Goal: Transaction & Acquisition: Purchase product/service

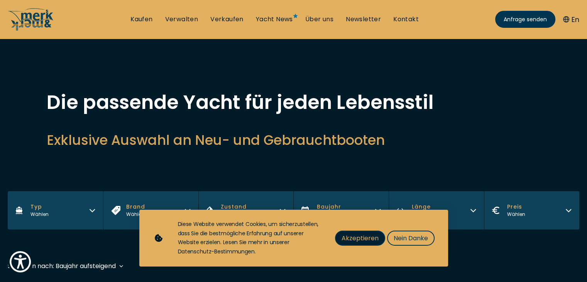
click at [352, 241] on span "Akzeptieren" at bounding box center [359, 238] width 37 height 10
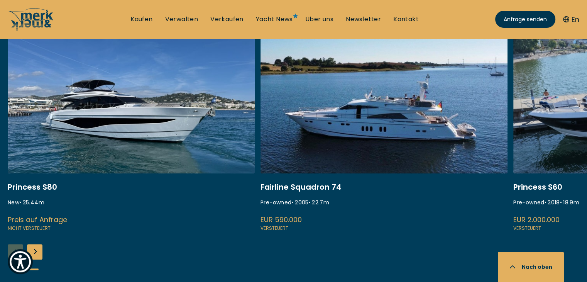
scroll to position [347, 0]
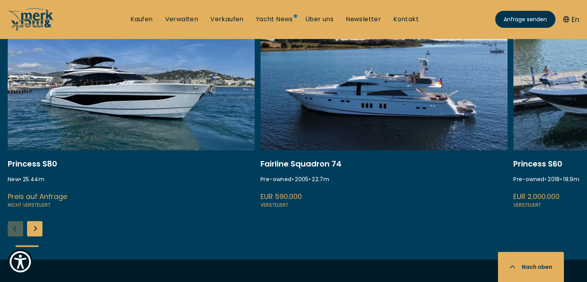
click at [310, 162] on link at bounding box center [383, 106] width 247 height 206
click at [384, 124] on link at bounding box center [383, 106] width 247 height 206
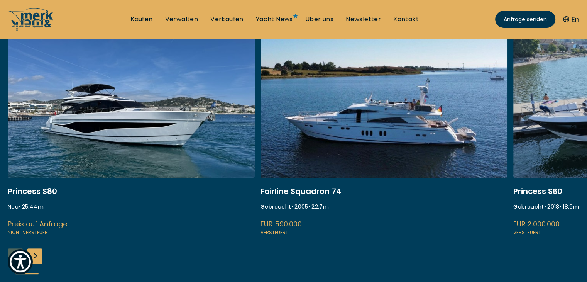
scroll to position [154, 0]
click at [48, 259] on span "Barrierefreiheit" at bounding box center [57, 261] width 42 height 9
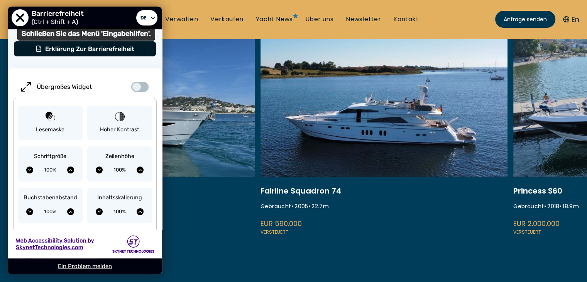
drag, startPoint x: 16, startPoint y: 22, endPoint x: 8, endPoint y: 19, distance: 8.9
click at [16, 19] on span "Schließen Sie das Menü 'Eingabehilfen'." at bounding box center [20, 17] width 17 height 17
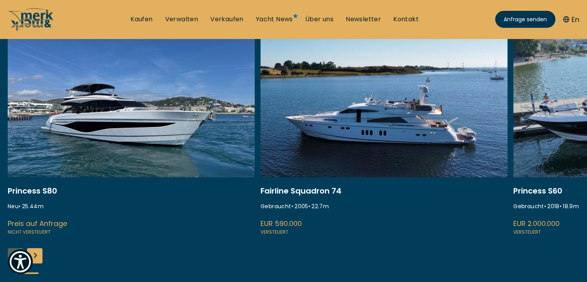
click at [35, 255] on div "Next slide" at bounding box center [34, 255] width 15 height 15
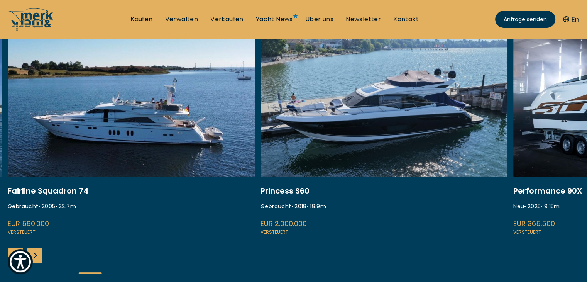
click at [37, 257] on div "Next slide" at bounding box center [34, 255] width 15 height 15
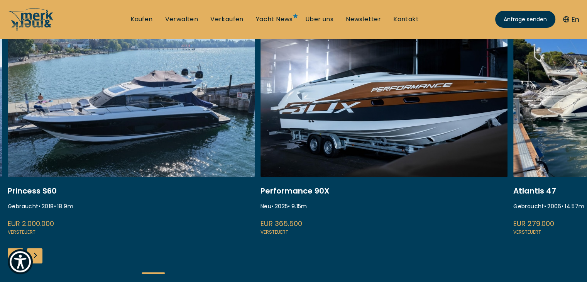
click at [37, 256] on div "Next slide" at bounding box center [34, 255] width 15 height 15
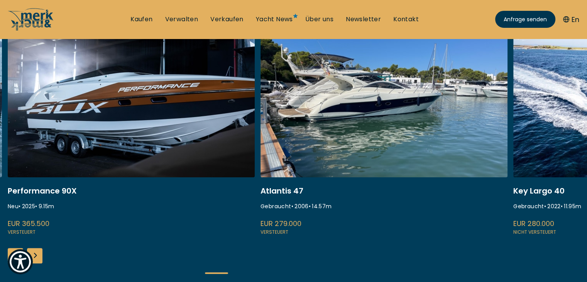
click at [38, 255] on div "Next slide" at bounding box center [34, 255] width 15 height 15
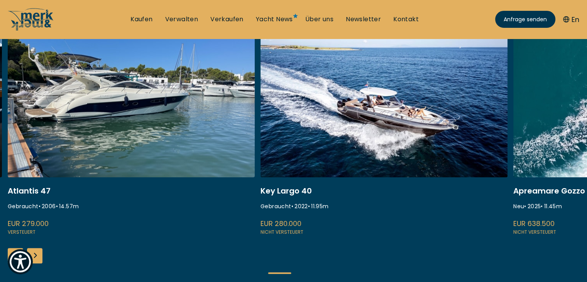
click at [38, 255] on div "Next slide" at bounding box center [34, 255] width 15 height 15
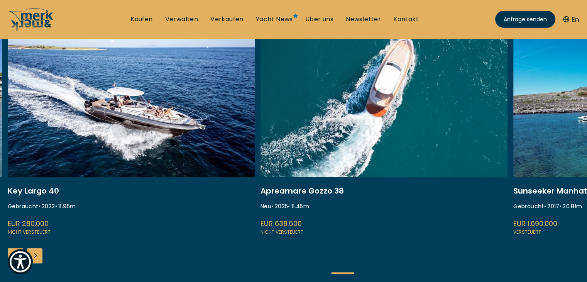
click at [38, 255] on div "Next slide" at bounding box center [34, 255] width 15 height 15
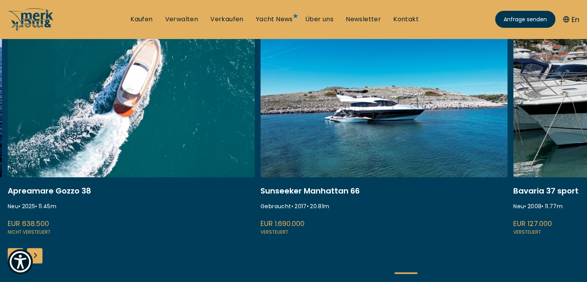
click at [38, 255] on div "Next slide" at bounding box center [34, 255] width 15 height 15
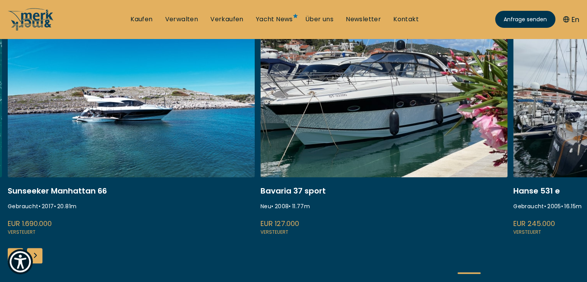
click at [38, 253] on div "Next slide" at bounding box center [34, 255] width 15 height 15
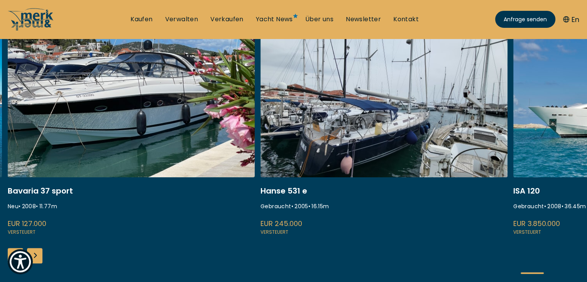
click at [38, 253] on div "Next slide" at bounding box center [34, 255] width 15 height 15
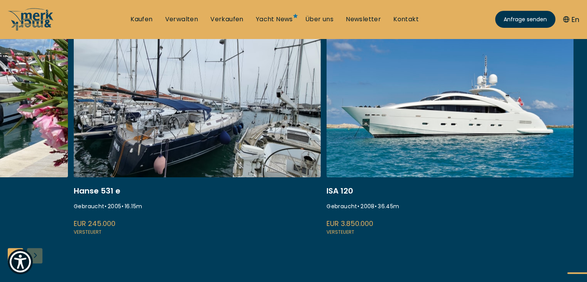
click at [39, 247] on div "Princess S80 Neu • 25.44 m Preis auf Anfrage Nicht versteuert Fairline Squadron…" at bounding box center [293, 158] width 587 height 256
